Goal: Task Accomplishment & Management: Use online tool/utility

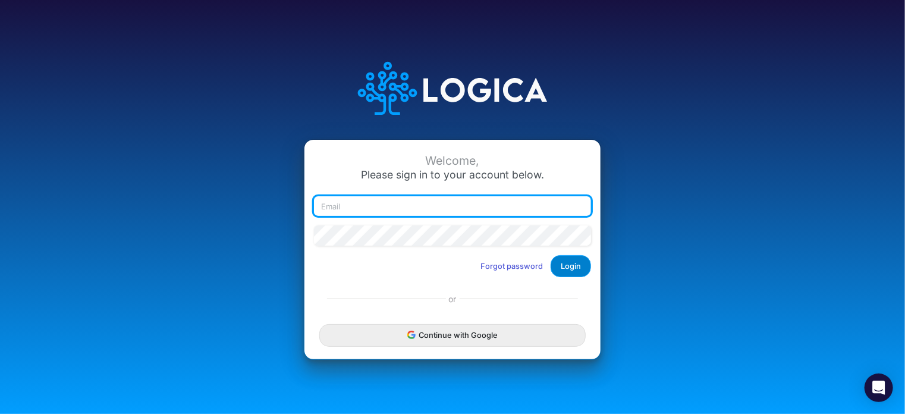
type input "rswan@heritage-communities.com"
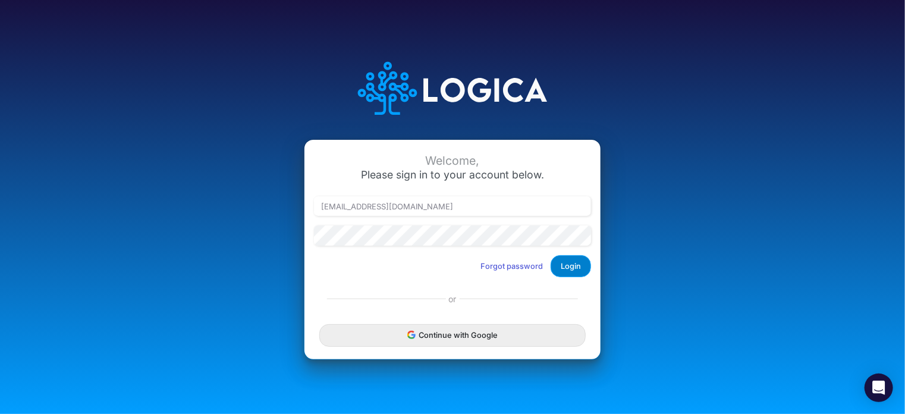
click at [570, 268] on button "Login" at bounding box center [571, 266] width 40 height 22
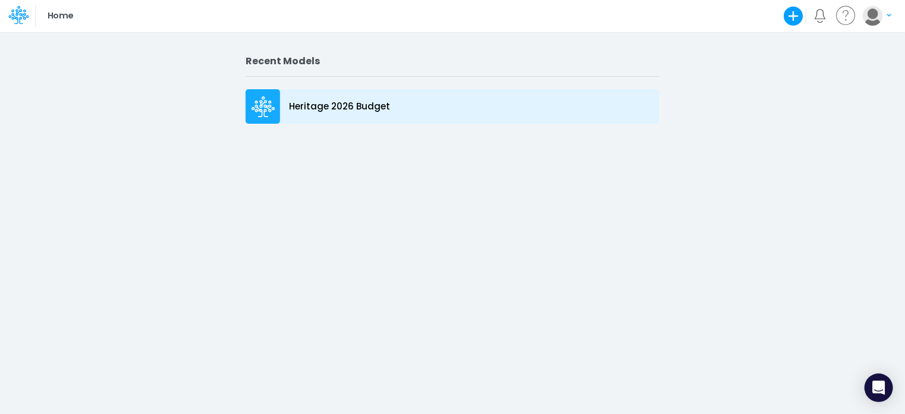
click at [259, 113] on icon at bounding box center [263, 106] width 24 height 21
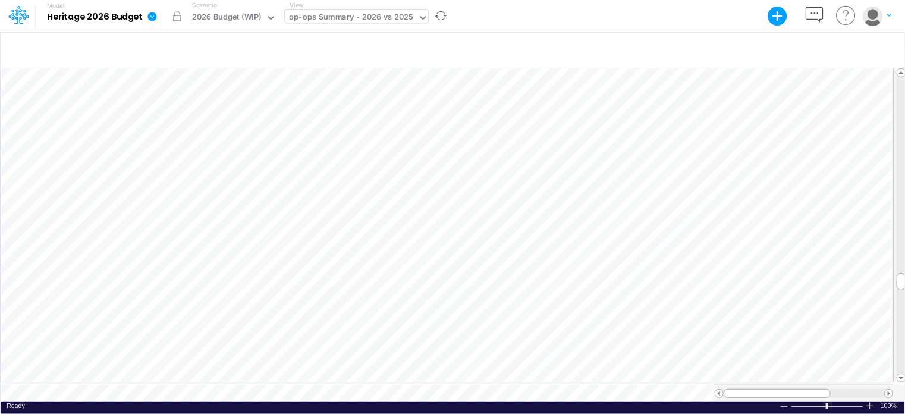
click at [295, 11] on div "op-ops Summary - 2026 vs 2025" at bounding box center [351, 18] width 124 height 14
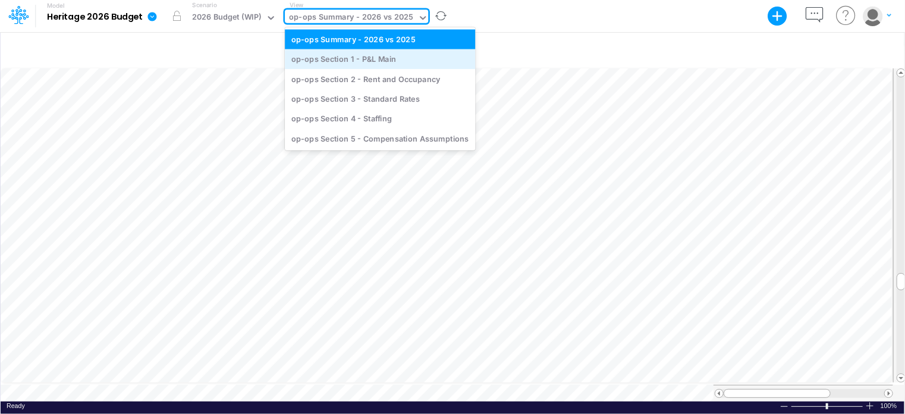
click at [320, 63] on div "op-ops Section 1 - P&L Main" at bounding box center [380, 59] width 190 height 20
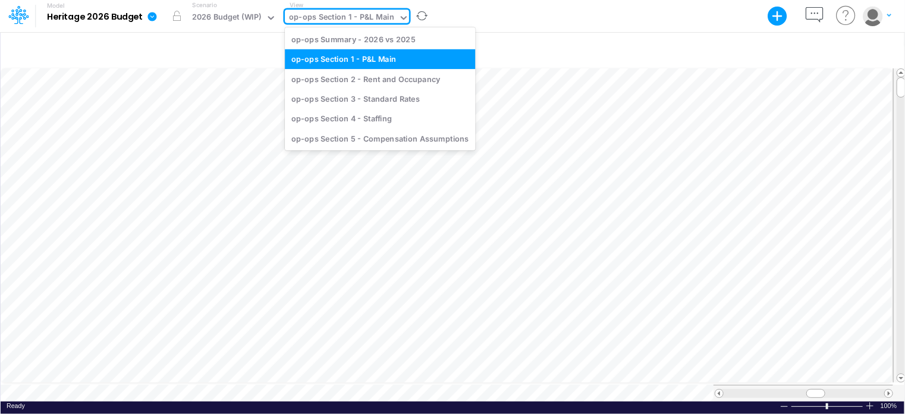
click at [357, 23] on div "op-ops Section 1 - P&L Main" at bounding box center [341, 18] width 105 height 14
click at [347, 81] on div "op-ops Section 2 - Rent and Occupancy" at bounding box center [380, 79] width 190 height 20
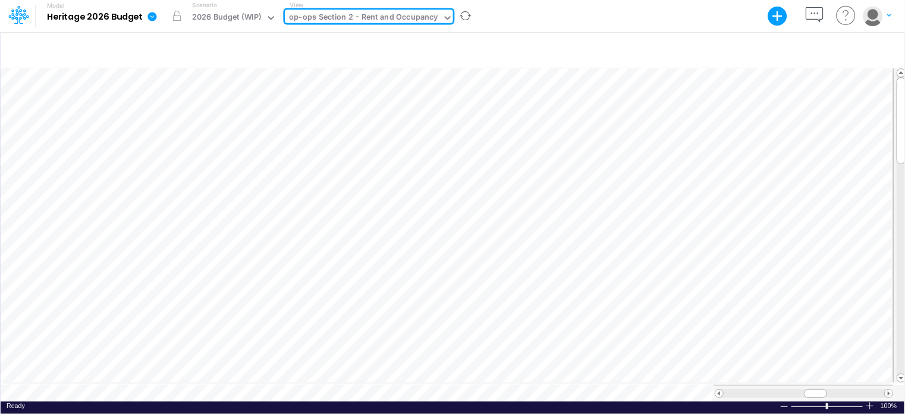
click at [359, 15] on div "op-ops Section 2 - Rent and Occupancy" at bounding box center [363, 18] width 149 height 14
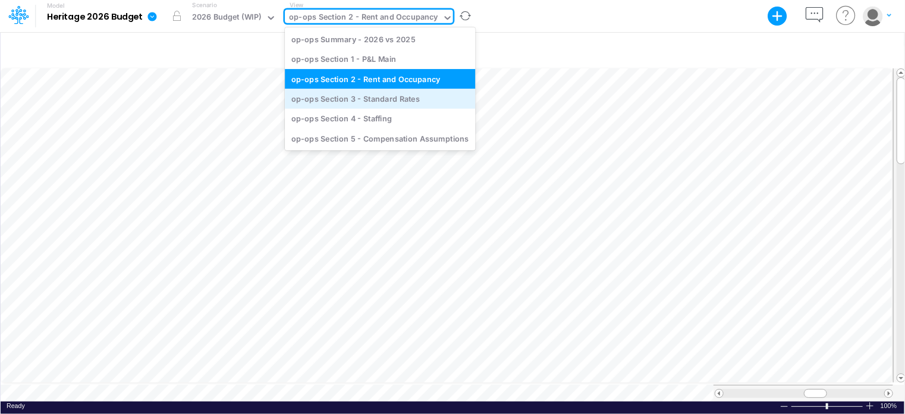
click at [371, 100] on div "op-ops Section 3 - Standard Rates" at bounding box center [380, 99] width 190 height 20
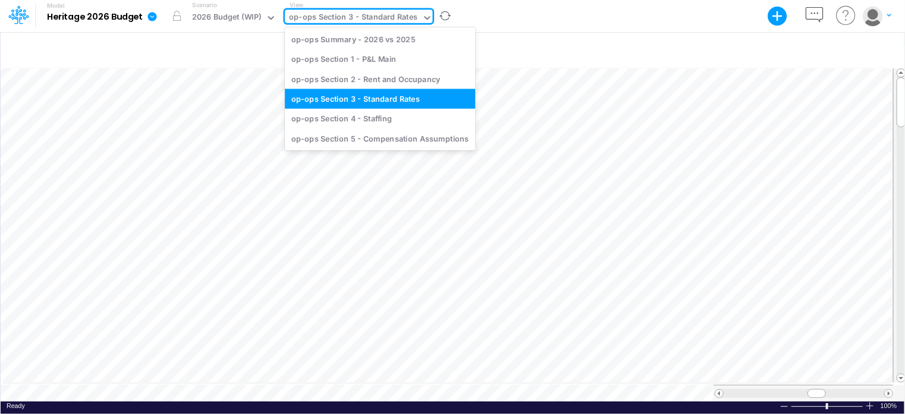
click at [377, 16] on div "op-ops Section 3 - Standard Rates" at bounding box center [353, 18] width 128 height 14
click at [352, 117] on div "op-ops Section 4 - Staffing" at bounding box center [380, 119] width 190 height 20
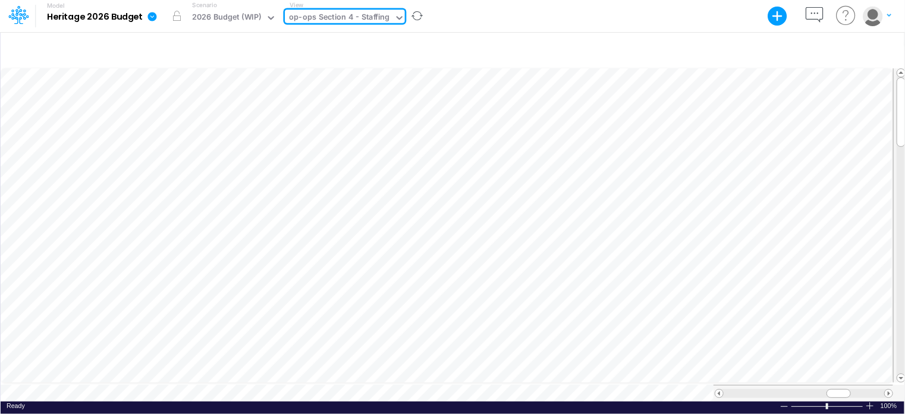
click at [359, 13] on div "op-ops Section 4 - Staffing" at bounding box center [339, 18] width 100 height 14
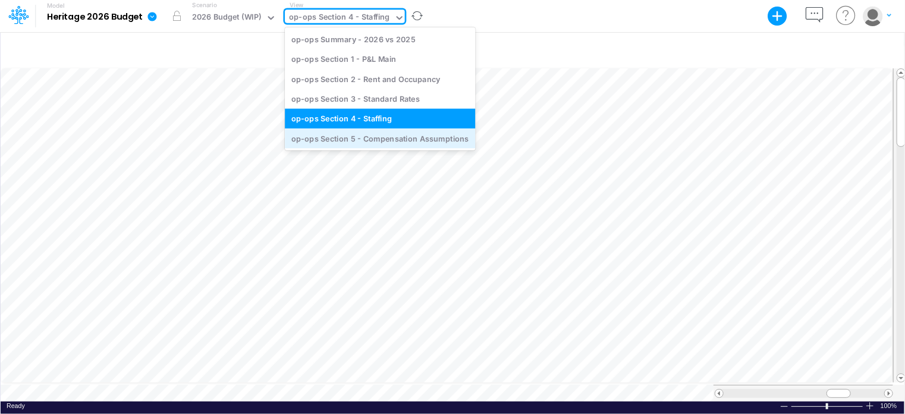
click at [341, 142] on div "op-ops Section 5 - Compensation Assumptions" at bounding box center [380, 138] width 190 height 20
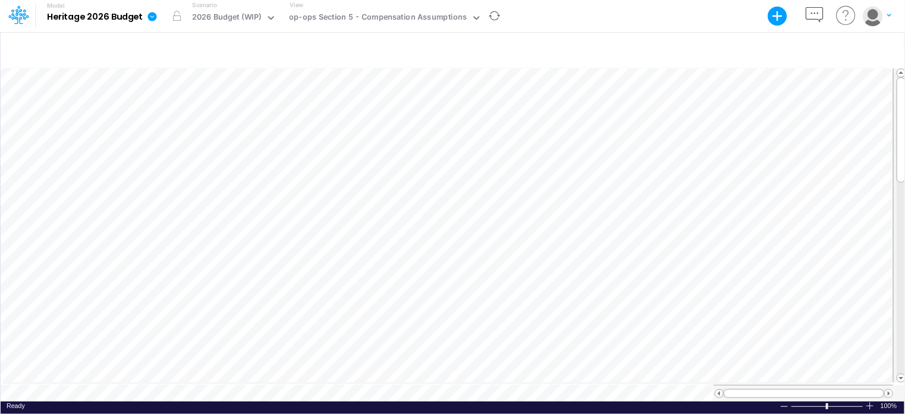
scroll to position [5, 1]
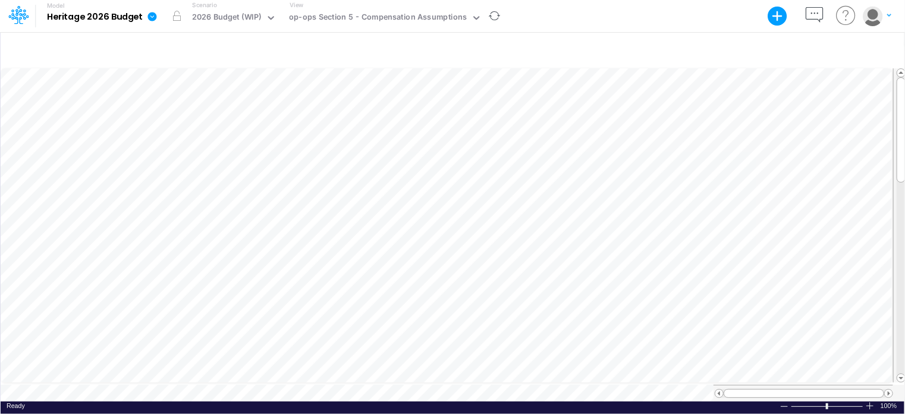
scroll to position [5, 1]
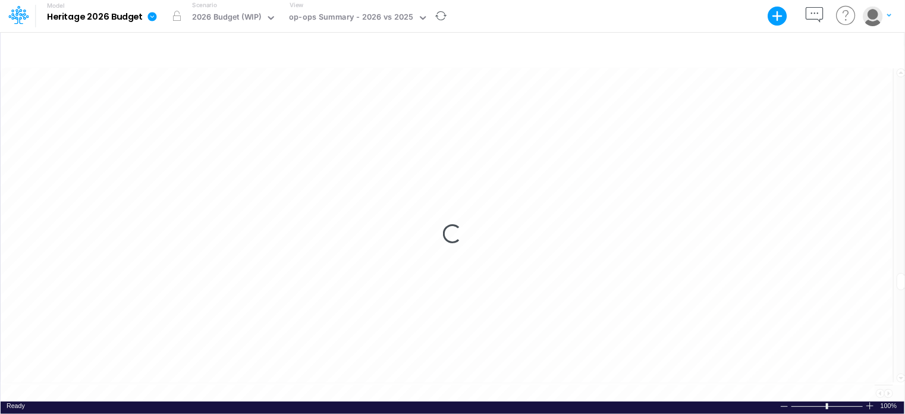
scroll to position [5, 0]
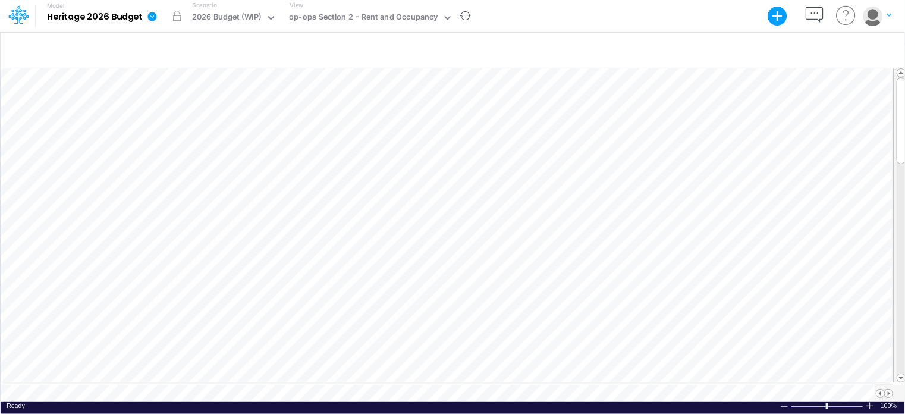
scroll to position [5, 0]
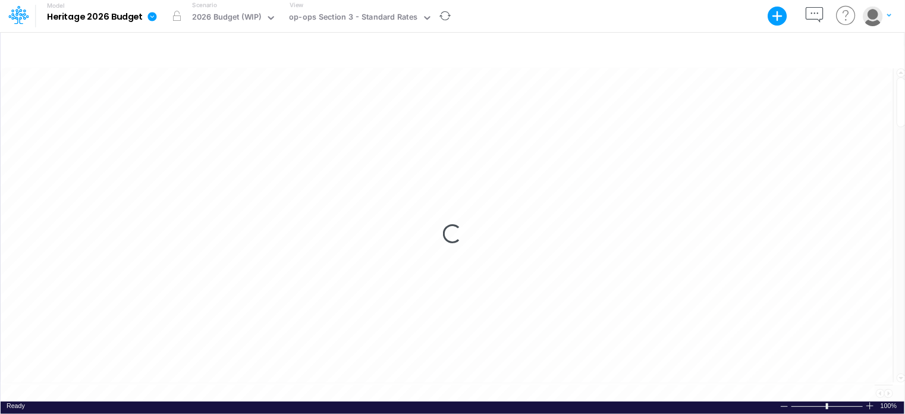
scroll to position [5, 0]
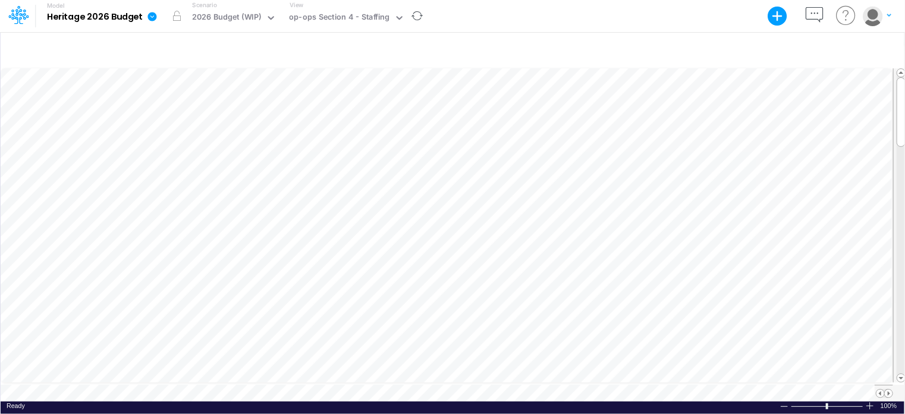
scroll to position [5, 0]
click at [886, 17] on button "button" at bounding box center [877, 15] width 30 height 21
click at [853, 11] on icon at bounding box center [846, 15] width 24 height 23
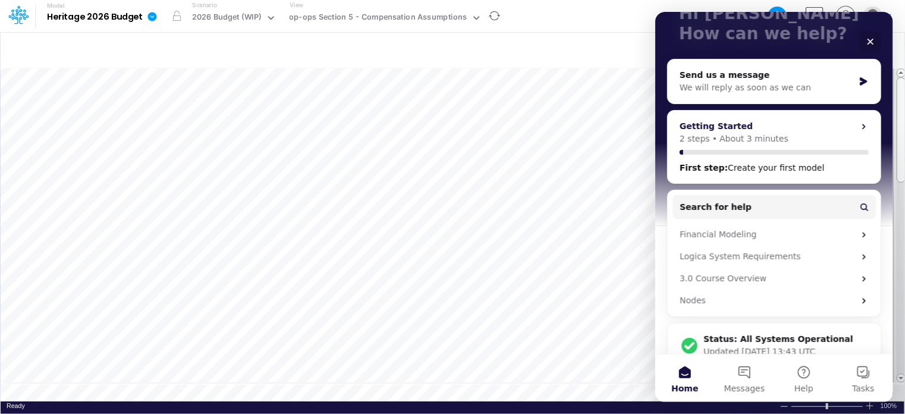
scroll to position [111, 0]
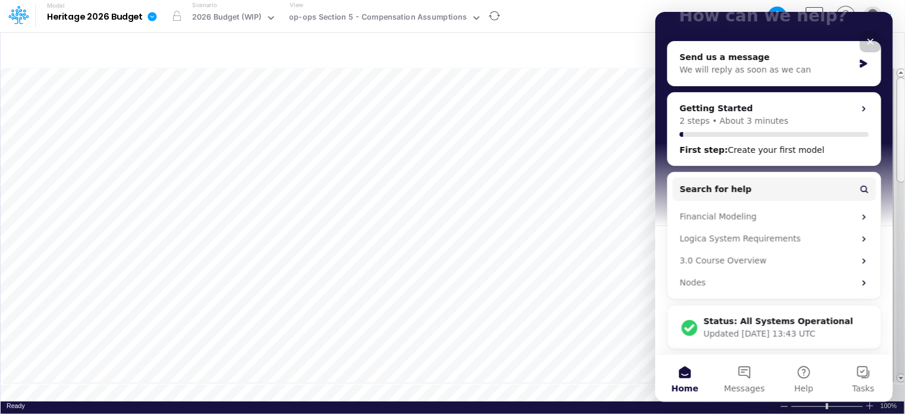
click at [868, 40] on icon "Close" at bounding box center [870, 42] width 10 height 10
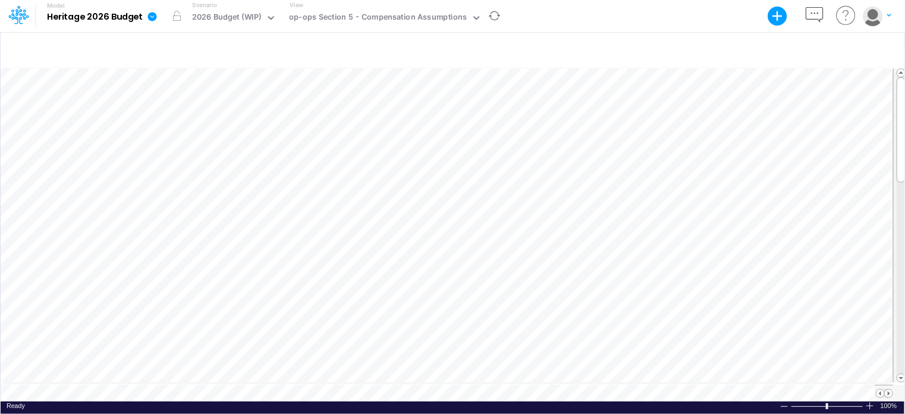
scroll to position [0, 0]
click at [777, 14] on icon "button" at bounding box center [778, 17] width 20 height 20
click at [648, 10] on div "Model Heritage 2026 Budget Export Excel Scenario 2026 Budget (WIP) View op-ops …" at bounding box center [452, 16] width 815 height 32
click at [784, 21] on icon "button" at bounding box center [778, 17] width 20 height 20
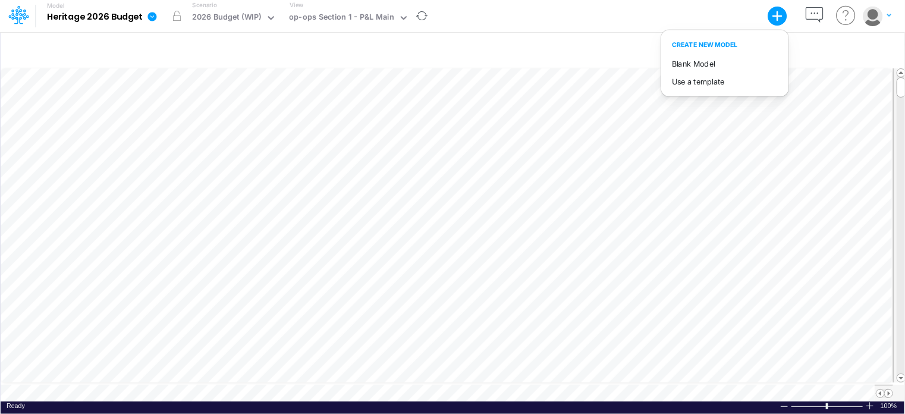
click at [893, 18] on div "Model Heritage 2026 Budget Export Excel Scenario 2026 Budget (WIP) View op-ops …" at bounding box center [452, 16] width 905 height 33
click at [890, 15] on icon "button" at bounding box center [889, 15] width 4 height 3
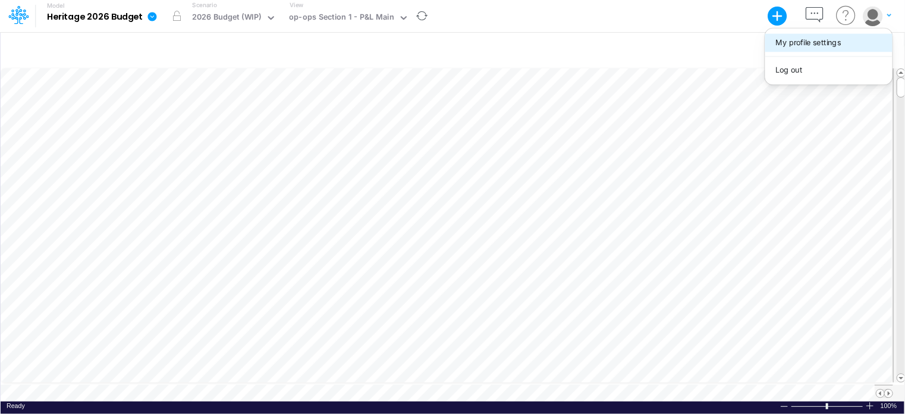
click at [803, 45] on button "My profile settings" at bounding box center [828, 43] width 127 height 18
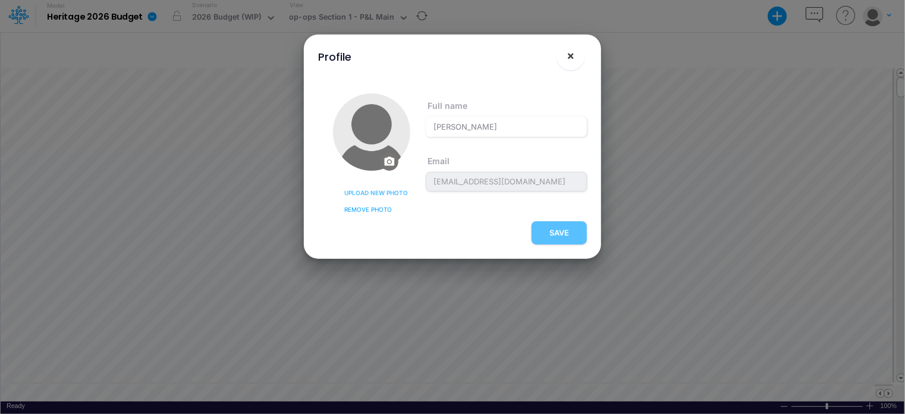
click at [571, 56] on span "×" at bounding box center [571, 55] width 8 height 14
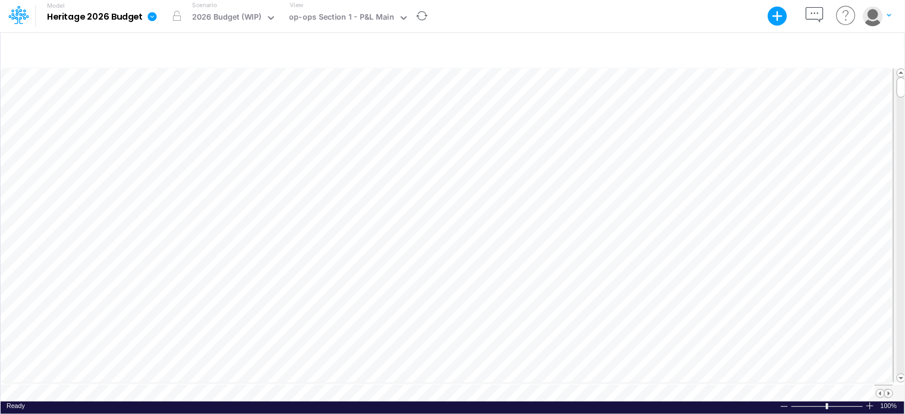
click at [842, 18] on icon at bounding box center [846, 15] width 24 height 23
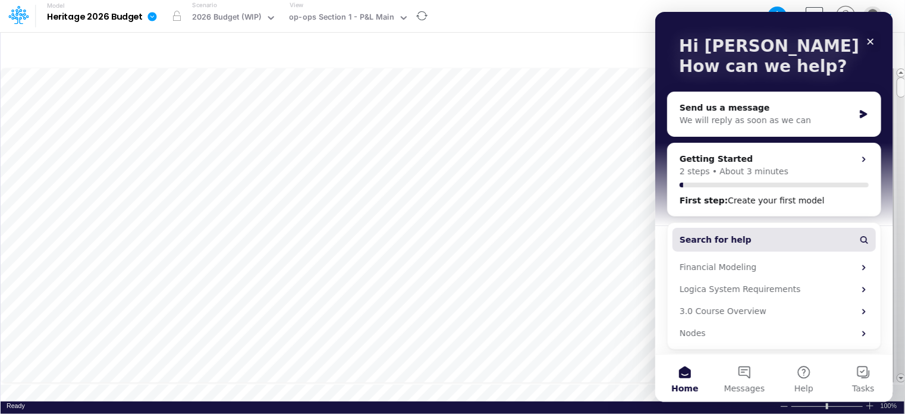
scroll to position [111, 0]
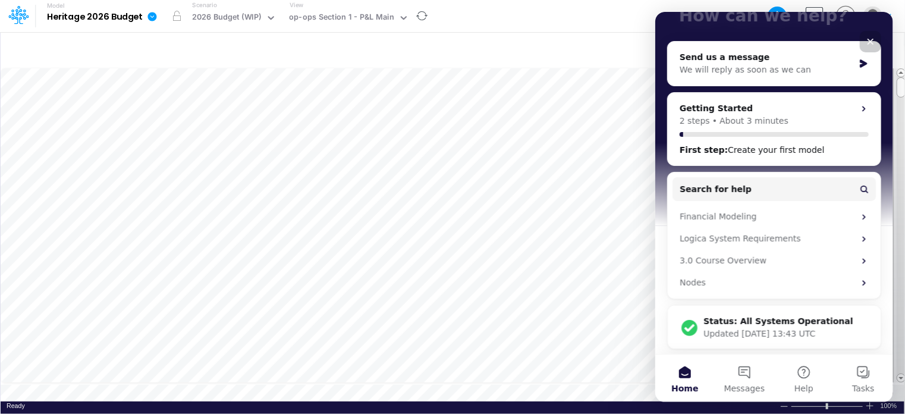
click at [867, 42] on icon "Close" at bounding box center [870, 42] width 10 height 10
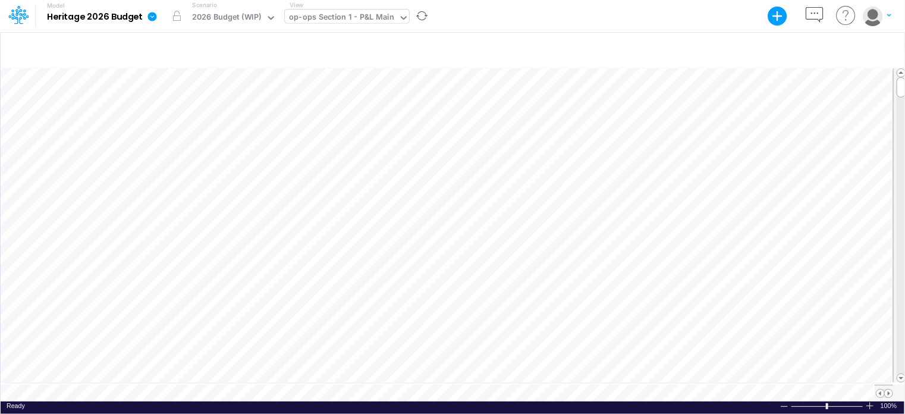
click at [398, 20] on icon at bounding box center [403, 17] width 11 height 11
click at [673, 14] on div "Model Heritage 2026 Budget Export Excel Scenario 2026 Budget (WIP) View op-ops …" at bounding box center [452, 16] width 815 height 32
click at [149, 18] on icon at bounding box center [152, 16] width 9 height 9
click at [540, 16] on div "Model Heritage 2026 Budget Export Excel Scenario 2026 Budget (WIP) View op-ops …" at bounding box center [452, 16] width 815 height 32
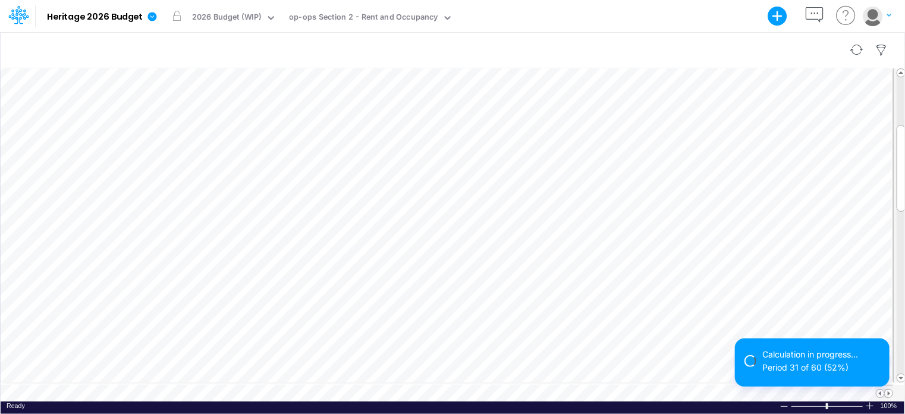
scroll to position [5, 1]
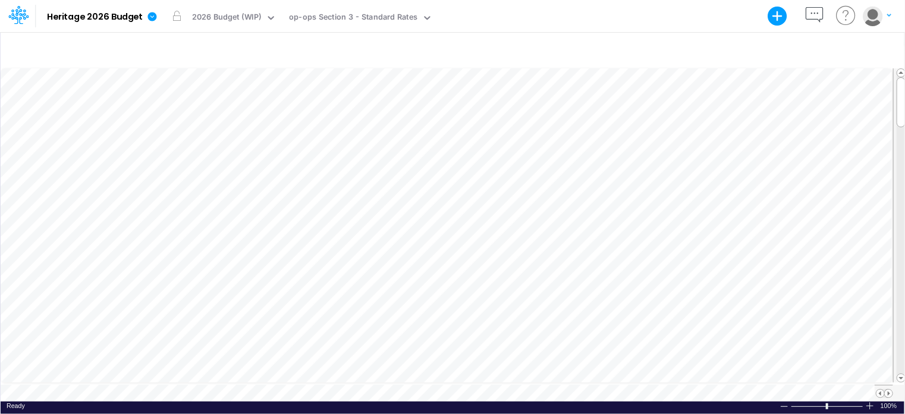
scroll to position [5, 1]
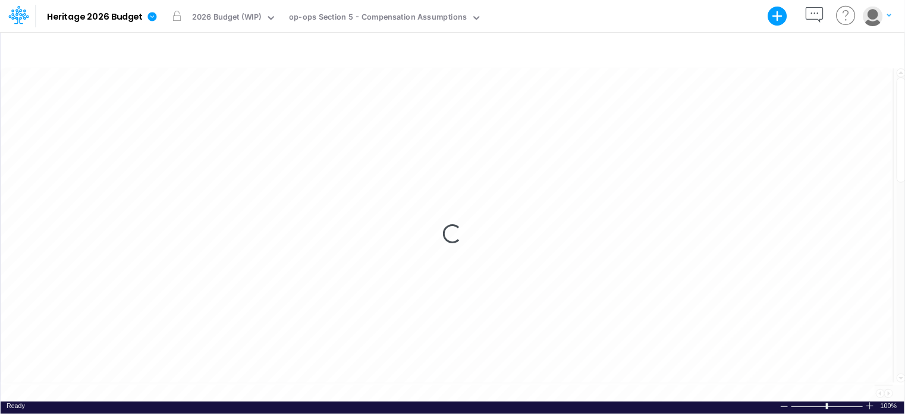
scroll to position [5, 1]
